Goal: Task Accomplishment & Management: Manage account settings

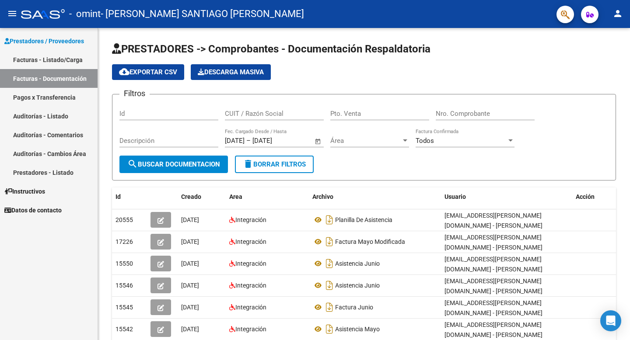
scroll to position [90, 0]
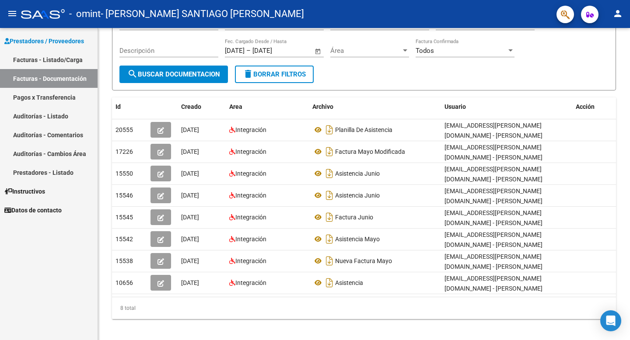
click at [616, 16] on mat-icon "person" at bounding box center [617, 13] width 10 height 10
click at [594, 60] on button "exit_to_app Salir" at bounding box center [599, 57] width 53 height 21
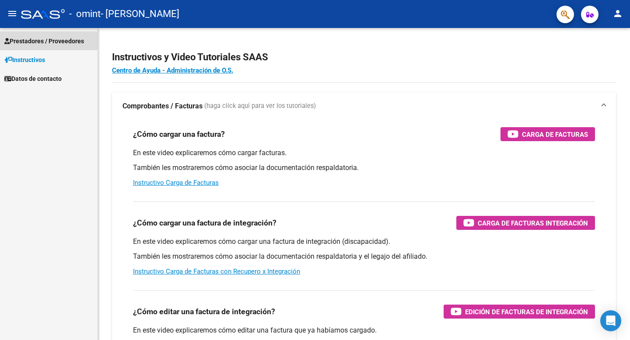
click at [57, 43] on span "Prestadores / Proveedores" at bounding box center [44, 41] width 80 height 10
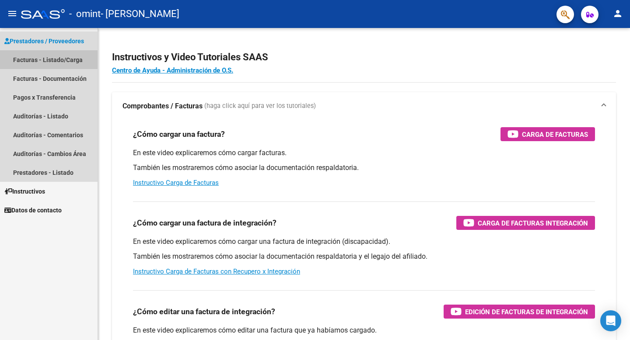
click at [62, 65] on link "Facturas - Listado/Carga" at bounding box center [48, 59] width 97 height 19
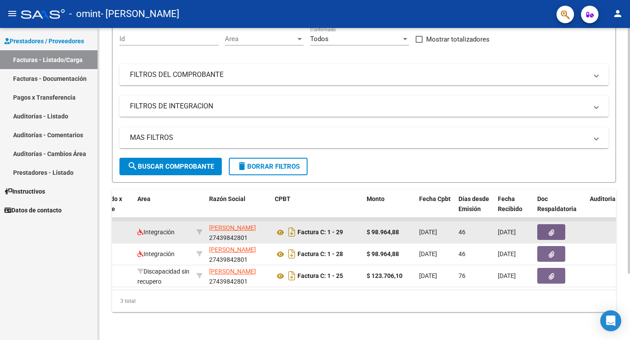
scroll to position [0, 160]
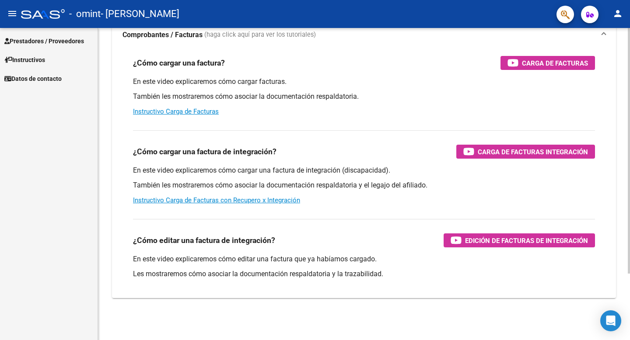
scroll to position [71, 0]
click at [57, 48] on link "Prestadores / Proveedores" at bounding box center [48, 40] width 97 height 19
click at [77, 38] on span "Prestadores / Proveedores" at bounding box center [44, 41] width 80 height 10
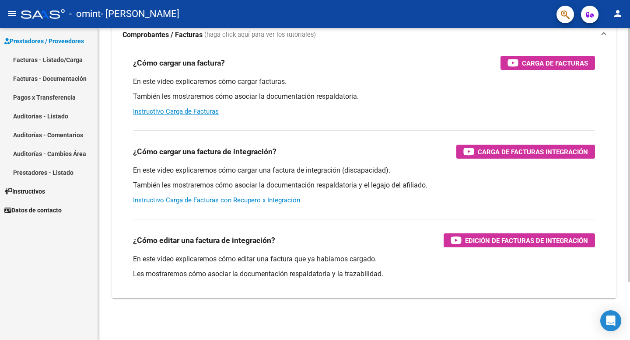
click at [70, 54] on link "Facturas - Listado/Carga" at bounding box center [48, 59] width 97 height 19
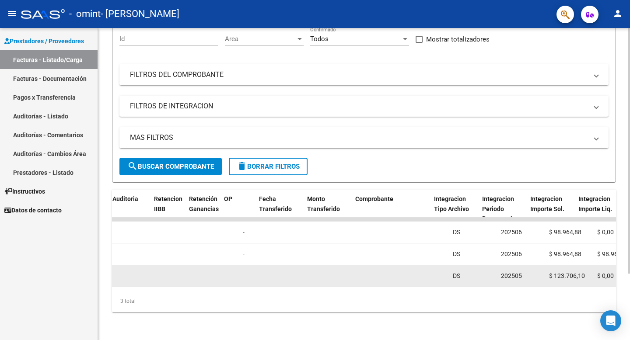
scroll to position [0, 631]
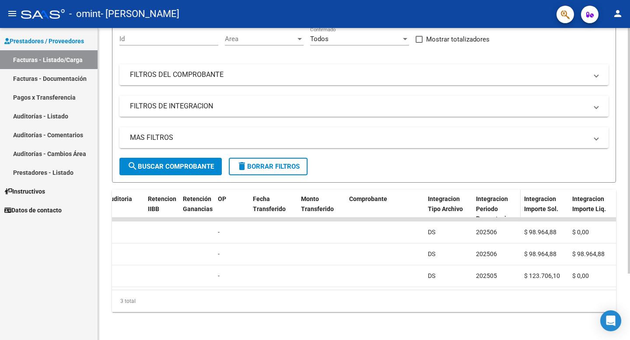
click at [494, 207] on span "Integracion Periodo Presentacion" at bounding box center [494, 208] width 37 height 27
click at [493, 220] on datatable-body-cell at bounding box center [496, 219] width 48 height 3
drag, startPoint x: 493, startPoint y: 209, endPoint x: 494, endPoint y: 196, distance: 12.3
click at [494, 196] on span "Integracion Periodo Presentacion" at bounding box center [494, 208] width 37 height 27
click at [497, 209] on span "Integracion Periodo Presentacion" at bounding box center [494, 208] width 37 height 27
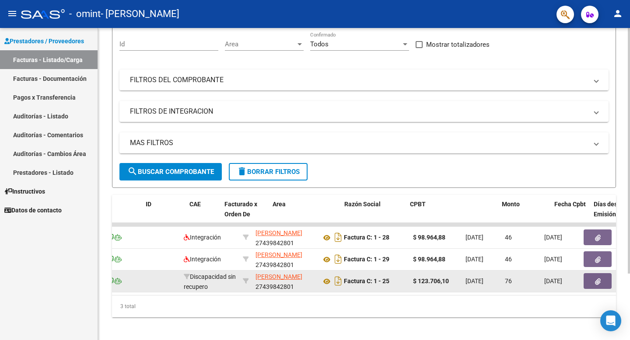
scroll to position [0, 0]
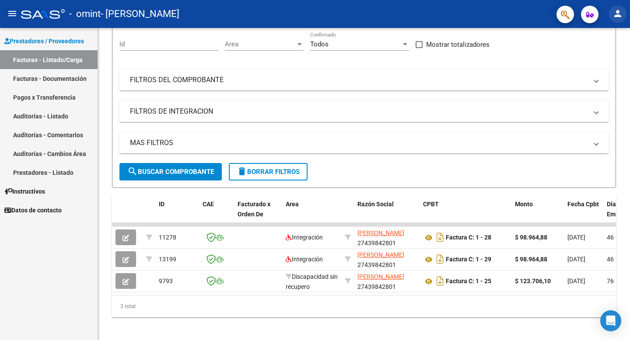
click at [615, 13] on mat-icon "person" at bounding box center [617, 13] width 10 height 10
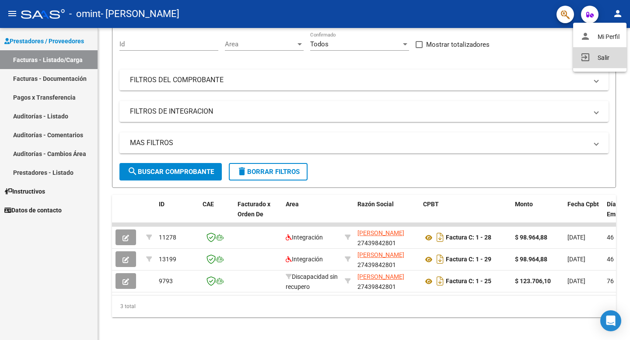
click at [599, 56] on button "exit_to_app Salir" at bounding box center [599, 57] width 53 height 21
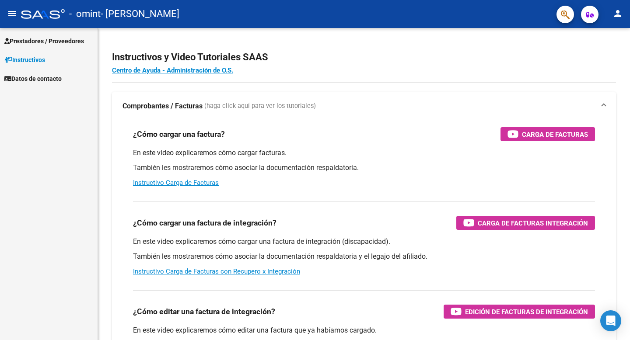
click at [5, 12] on button "menu" at bounding box center [11, 13] width 17 height 17
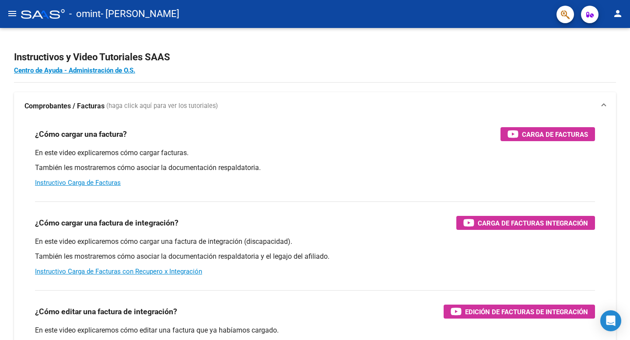
click at [13, 11] on mat-icon "menu" at bounding box center [12, 13] width 10 height 10
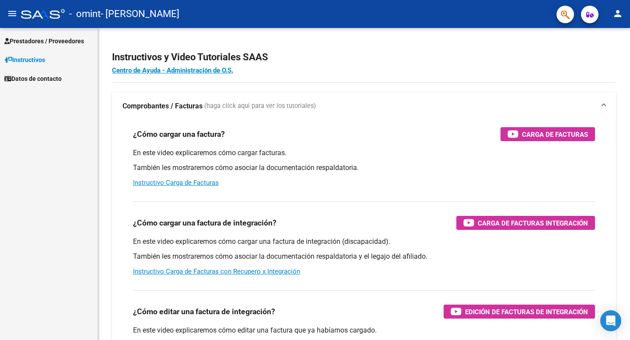
click at [62, 12] on div at bounding box center [43, 14] width 44 height 10
